Goal: Information Seeking & Learning: Learn about a topic

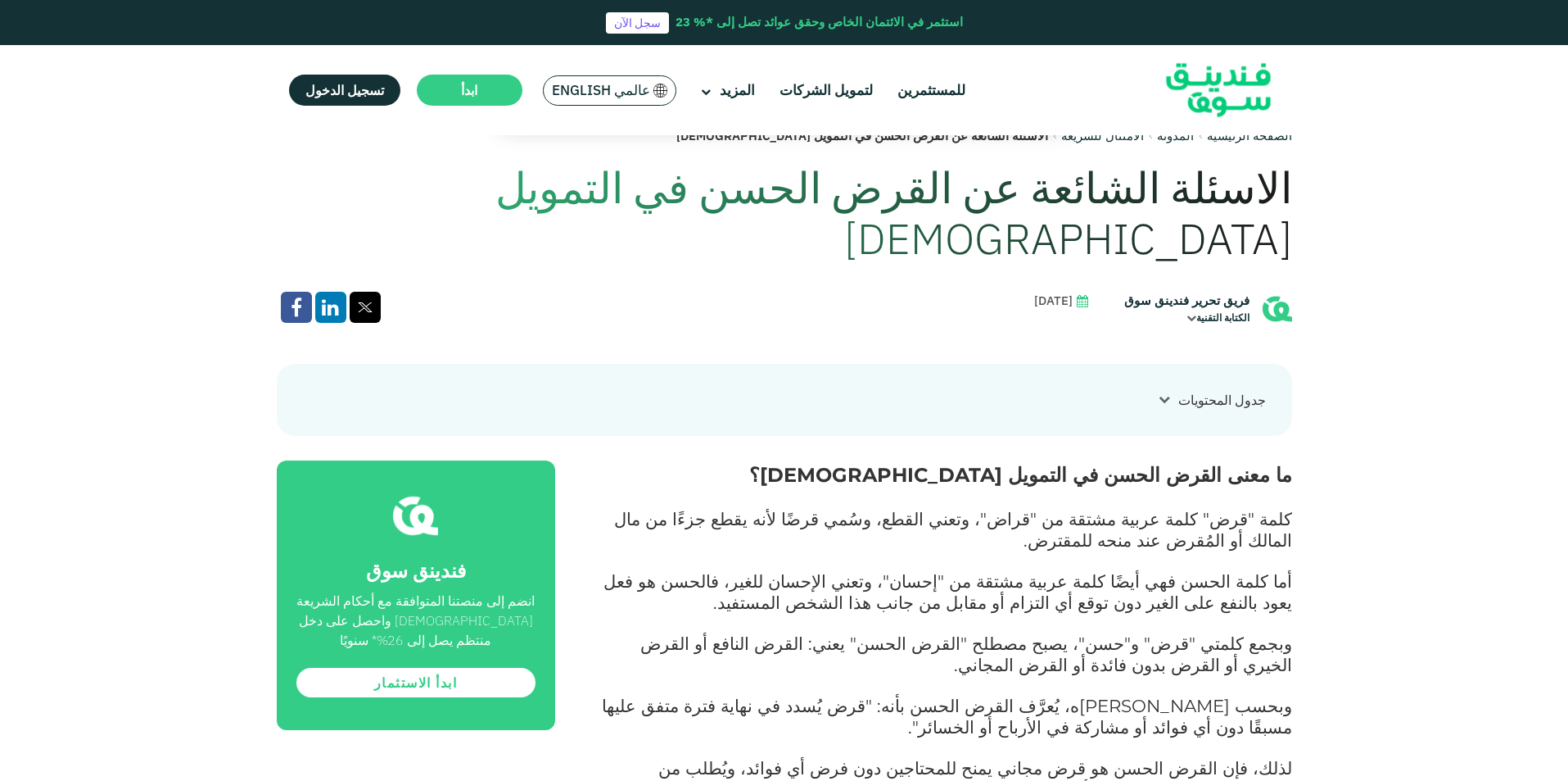
scroll to position [737, 0]
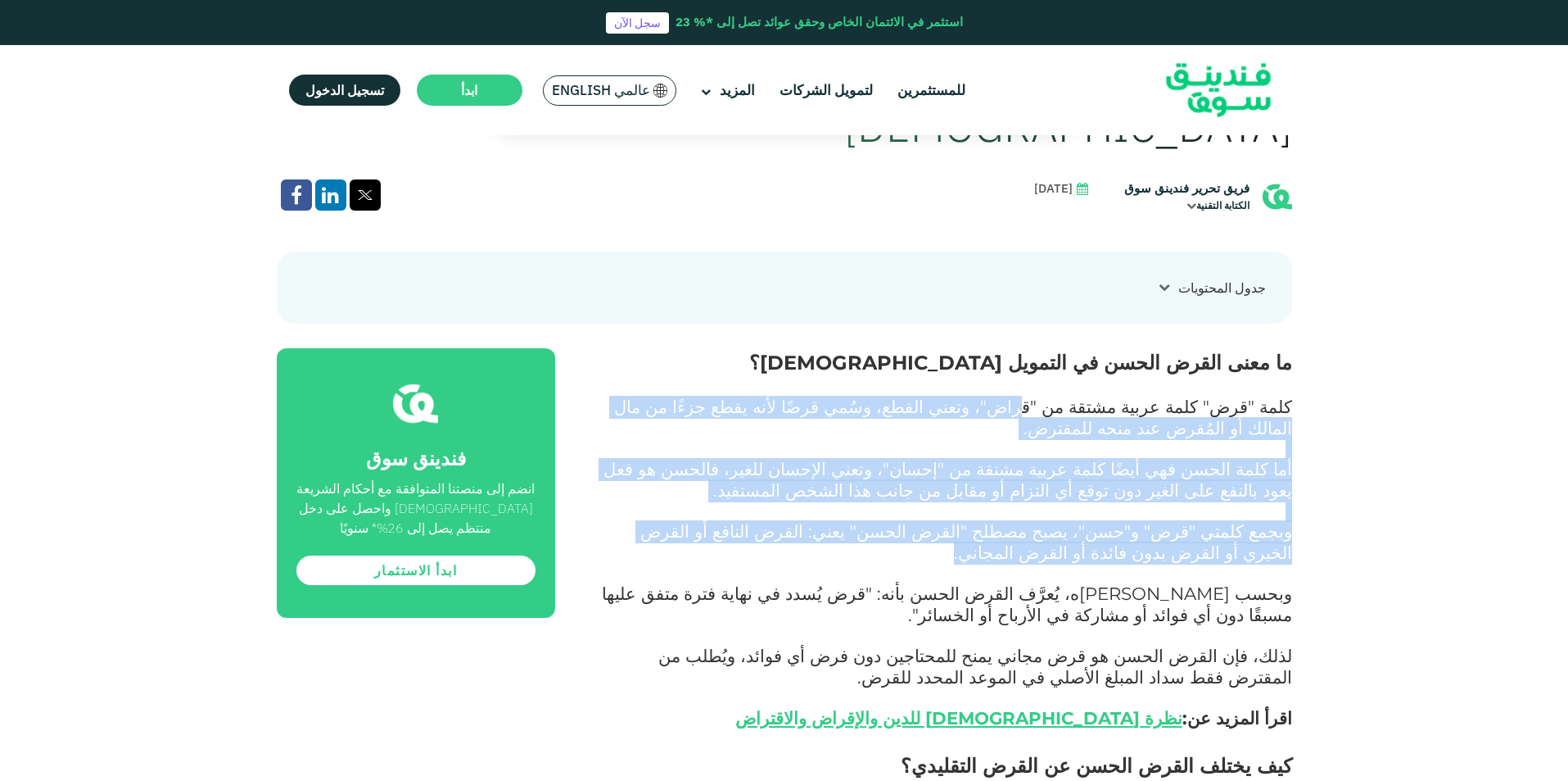
drag, startPoint x: 1081, startPoint y: 354, endPoint x: 793, endPoint y: 500, distance: 322.9
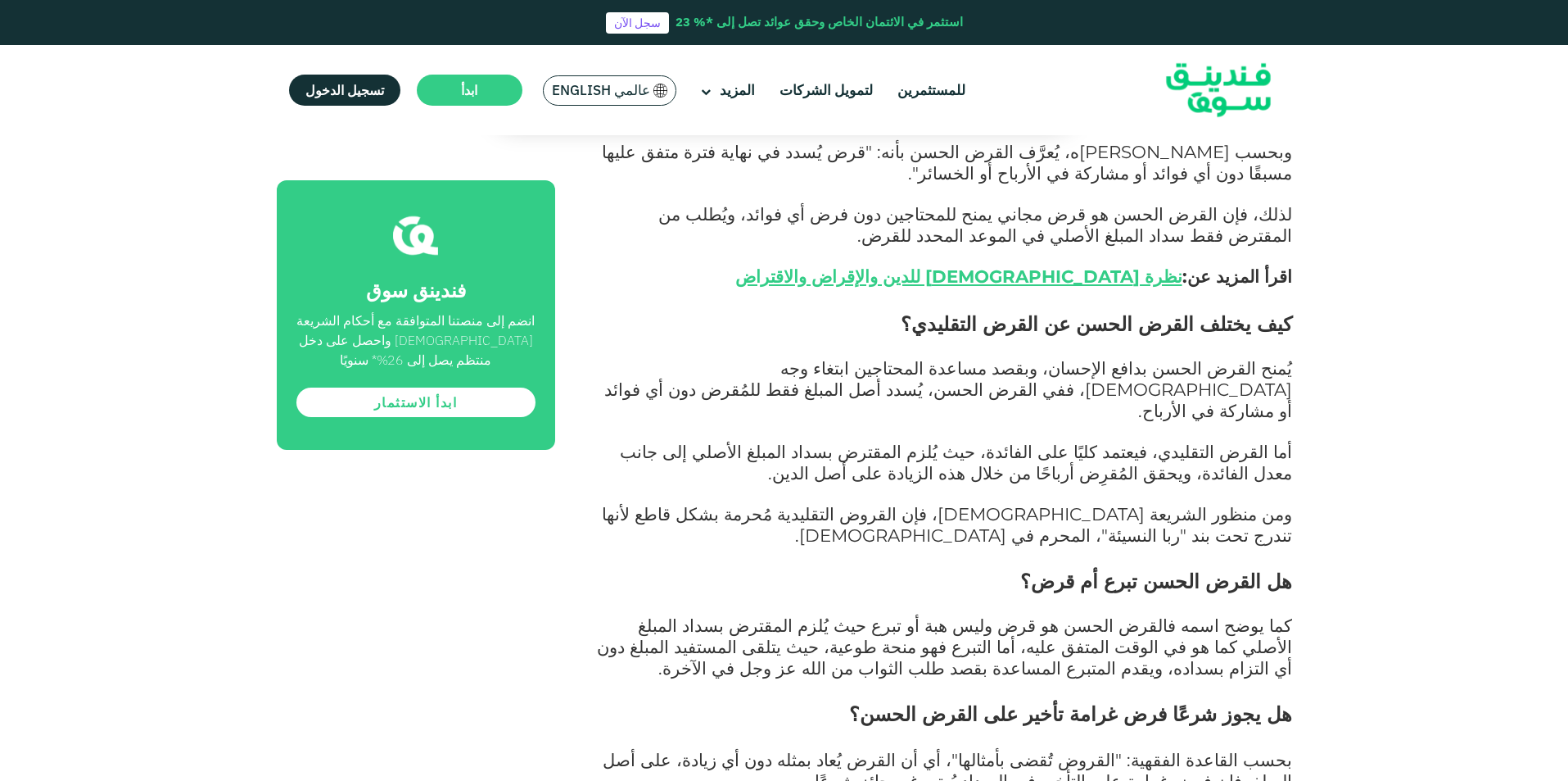
scroll to position [1228, 0]
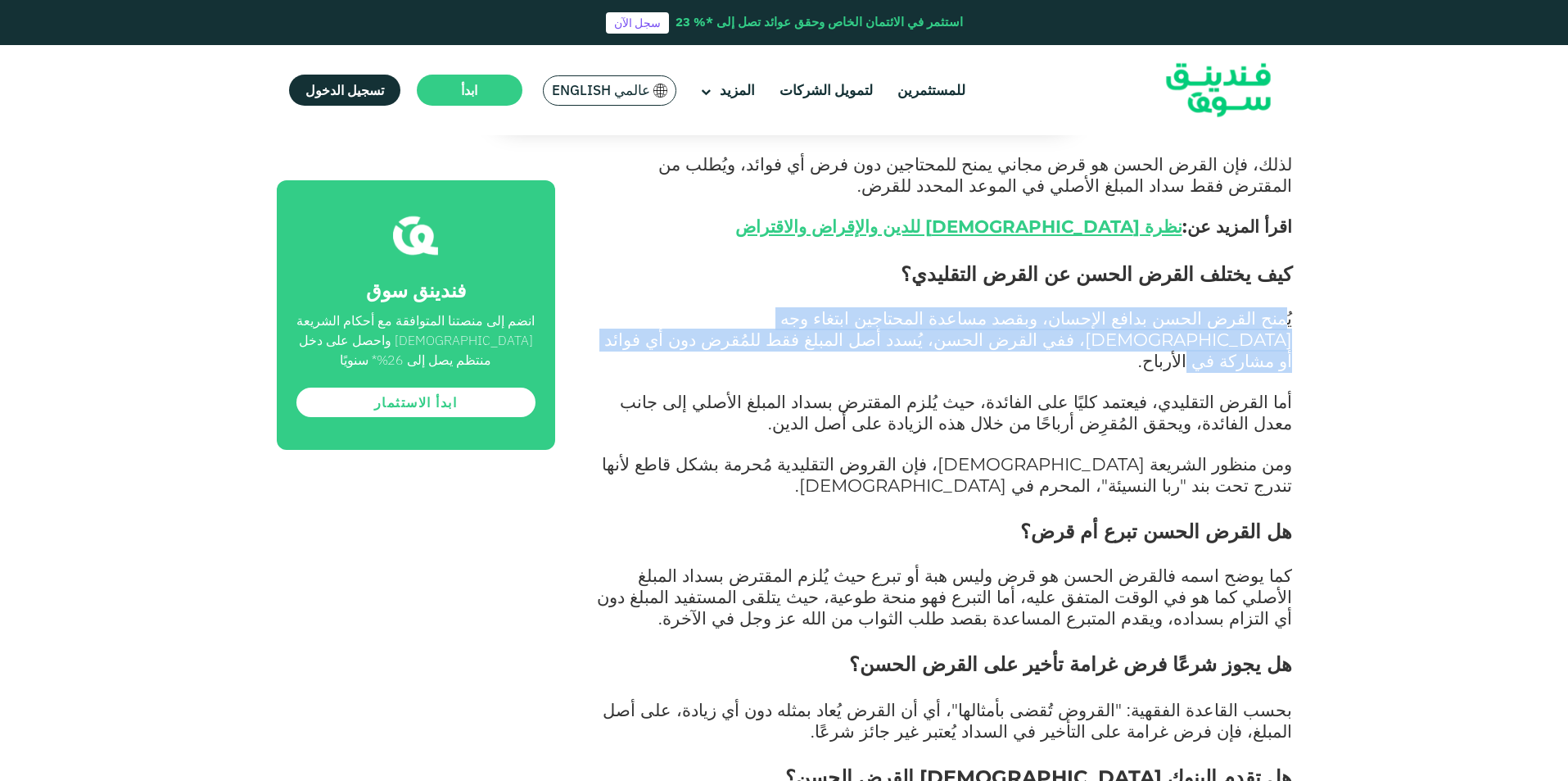
drag, startPoint x: 1286, startPoint y: 264, endPoint x: 1034, endPoint y: 287, distance: 253.0
click at [1034, 309] on p "يُمنح القرض الحسن بدافع الإحسان، وبقصد مساعدة المحتاجين ابتغاء وجه [DEMOGRAPHIC…" at bounding box center [942, 341] width 700 height 64
click at [1043, 307] on span "يُمنح القرض الحسن بدافع الإحسان، وبقصد مساعدة المحتاجين ابتغاء وجه [DEMOGRAPHIC…" at bounding box center [948, 339] width 688 height 64
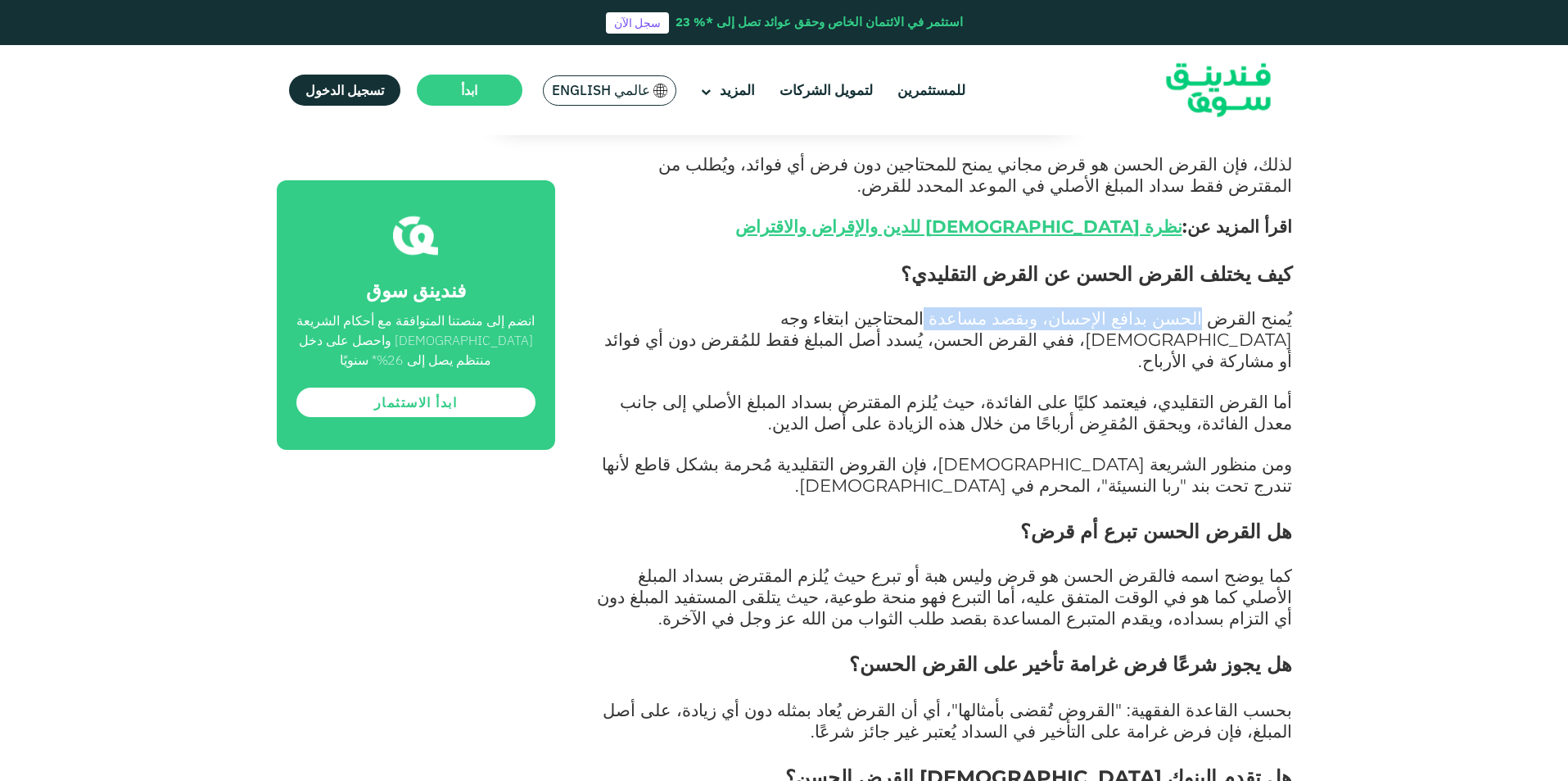
drag, startPoint x: 1218, startPoint y: 263, endPoint x: 1008, endPoint y: 261, distance: 210.0
click at [1008, 307] on span "يُمنح القرض الحسن بدافع الإحسان، وبقصد مساعدة المحتاجين ابتغاء وجه [DEMOGRAPHIC…" at bounding box center [948, 339] width 688 height 64
copy span "الحسن بدافع الإحسان، وبقصد مساعدة"
